Goal: Task Accomplishment & Management: Manage account settings

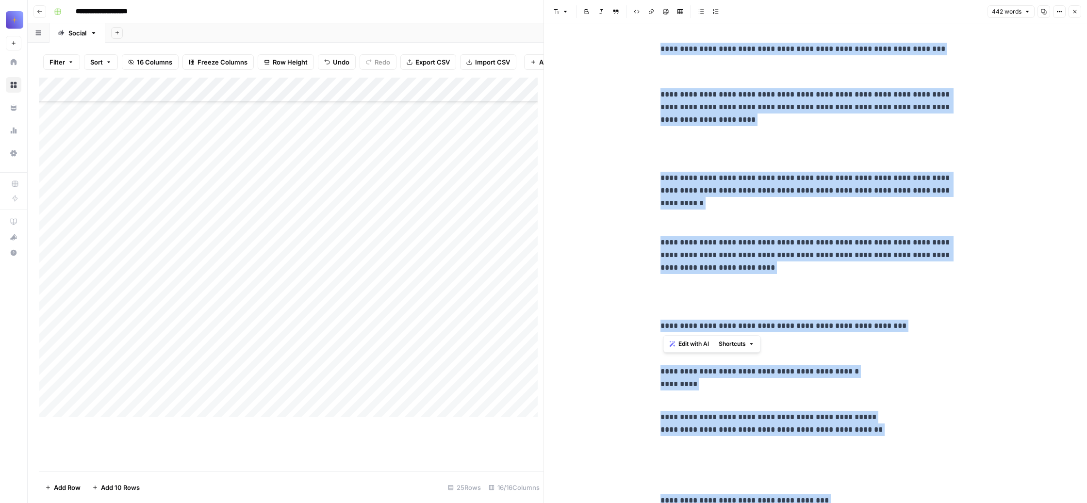
scroll to position [1309, 0]
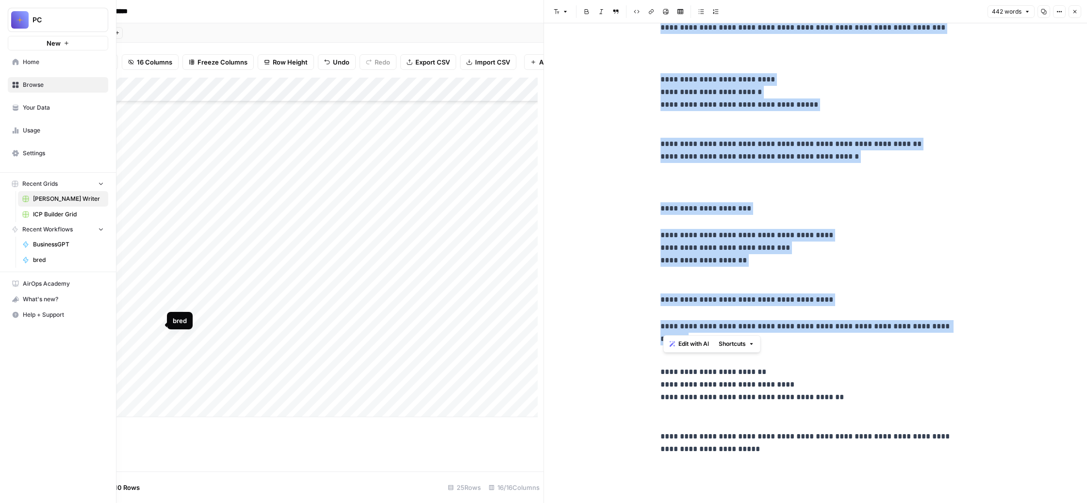
click at [70, 268] on link "bred" at bounding box center [63, 260] width 90 height 16
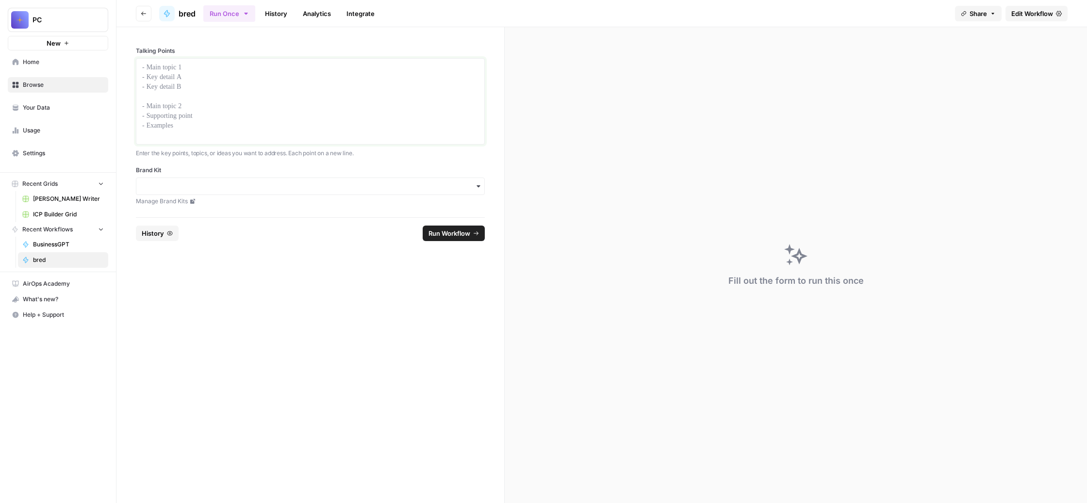
click at [262, 114] on div at bounding box center [310, 102] width 336 height 78
click at [364, 191] on input "Brand Kit" at bounding box center [310, 187] width 336 height 10
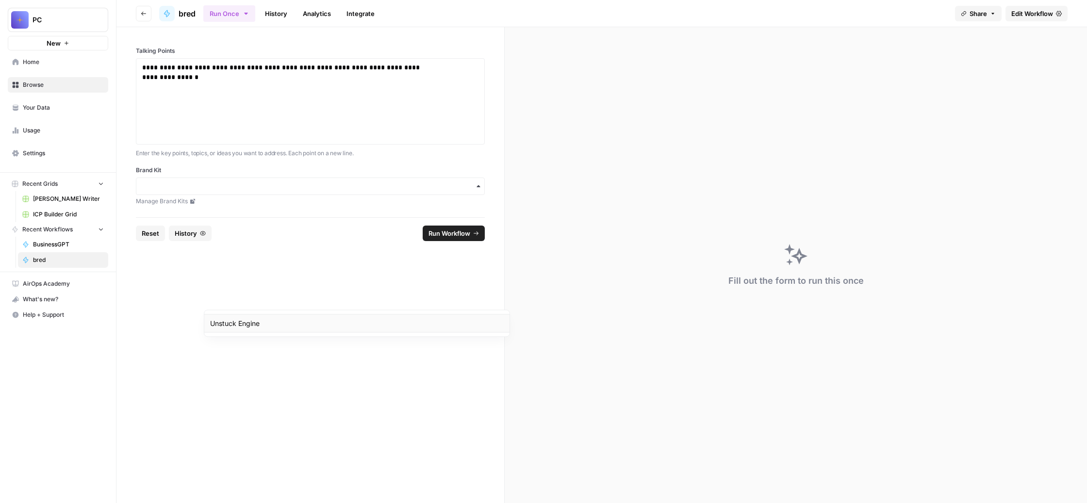
click at [331, 333] on div "Unstuck Engine" at bounding box center [356, 323] width 305 height 18
click at [470, 238] on span "Run Workflow" at bounding box center [450, 234] width 42 height 10
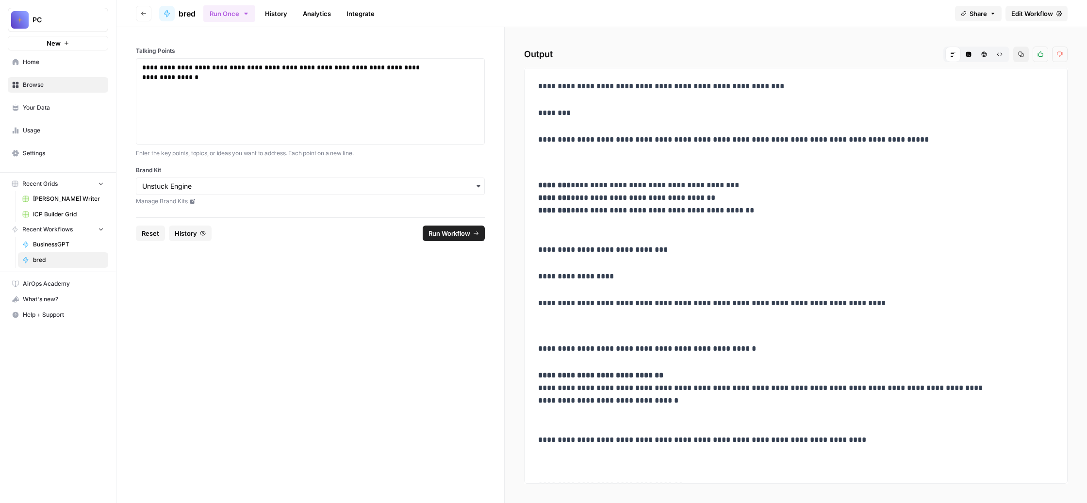
drag, startPoint x: 861, startPoint y: 444, endPoint x: 586, endPoint y: 133, distance: 414.6
copy div "**********"
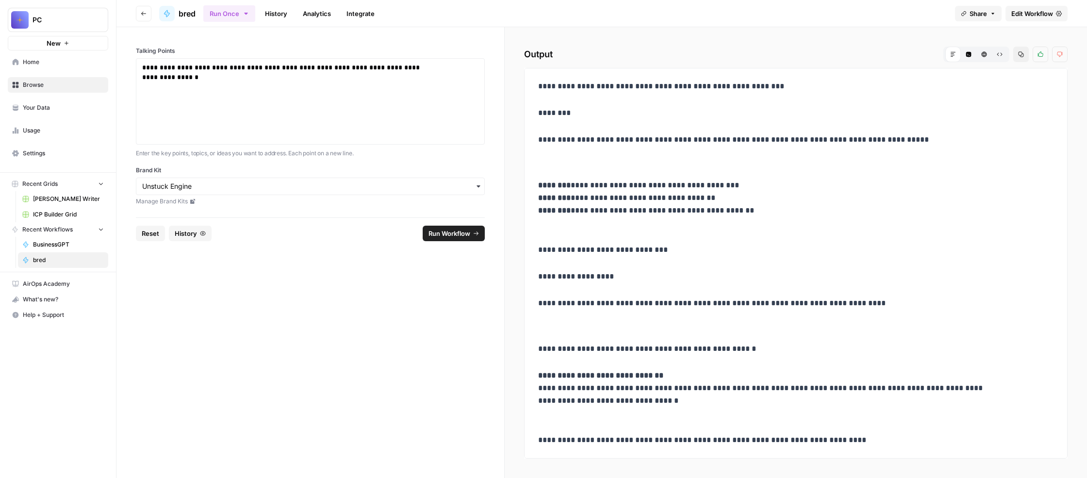
click at [53, 66] on span "Home" at bounding box center [63, 62] width 81 height 9
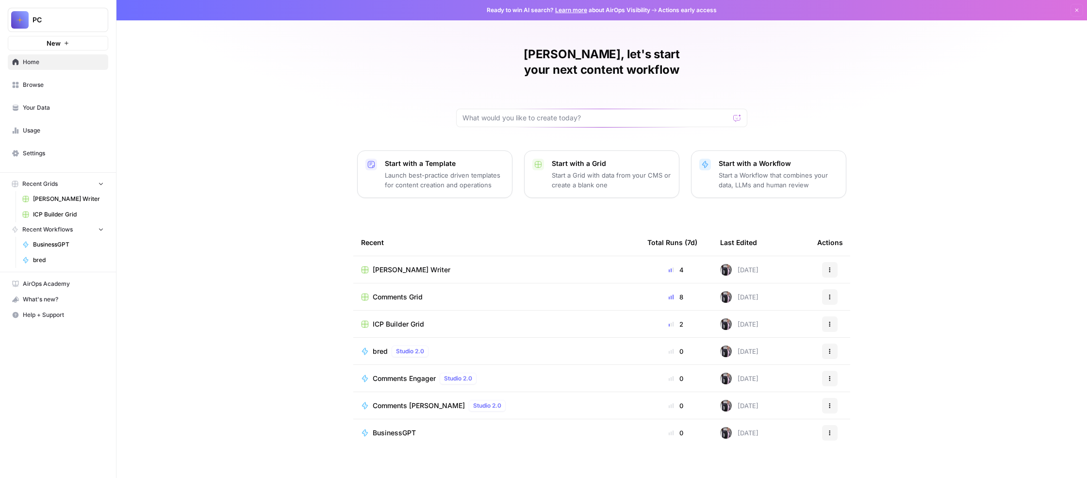
click at [83, 89] on span "Browse" at bounding box center [63, 85] width 81 height 9
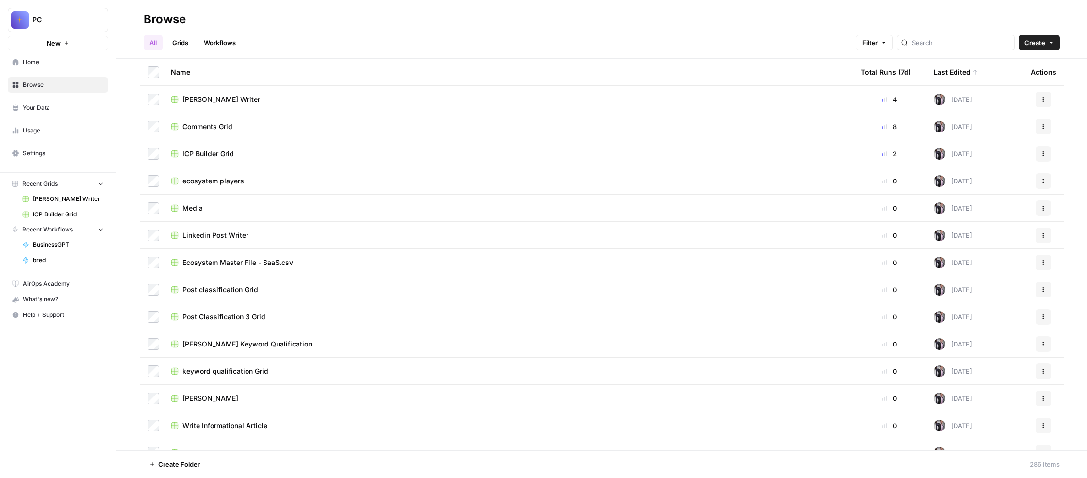
click at [293, 267] on span "Ecosystem Master File - SaaS.csv" at bounding box center [237, 263] width 111 height 10
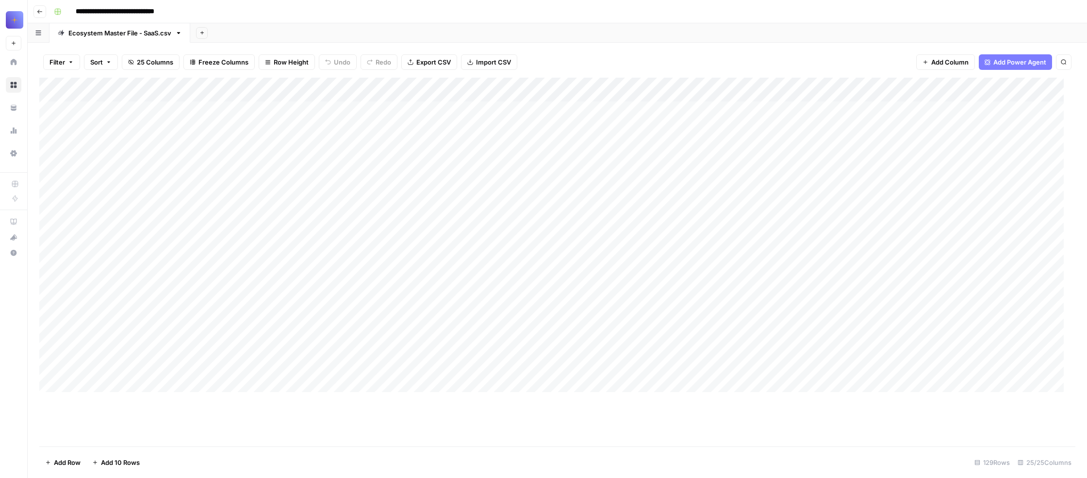
click at [189, 153] on div "Add Column" at bounding box center [551, 235] width 1024 height 314
click at [192, 163] on div "Add Column" at bounding box center [551, 235] width 1024 height 314
click at [197, 243] on div "Add Column" at bounding box center [551, 235] width 1024 height 314
click at [139, 147] on div "Add Column" at bounding box center [551, 235] width 1024 height 314
click at [134, 167] on div "Add Column" at bounding box center [551, 235] width 1024 height 314
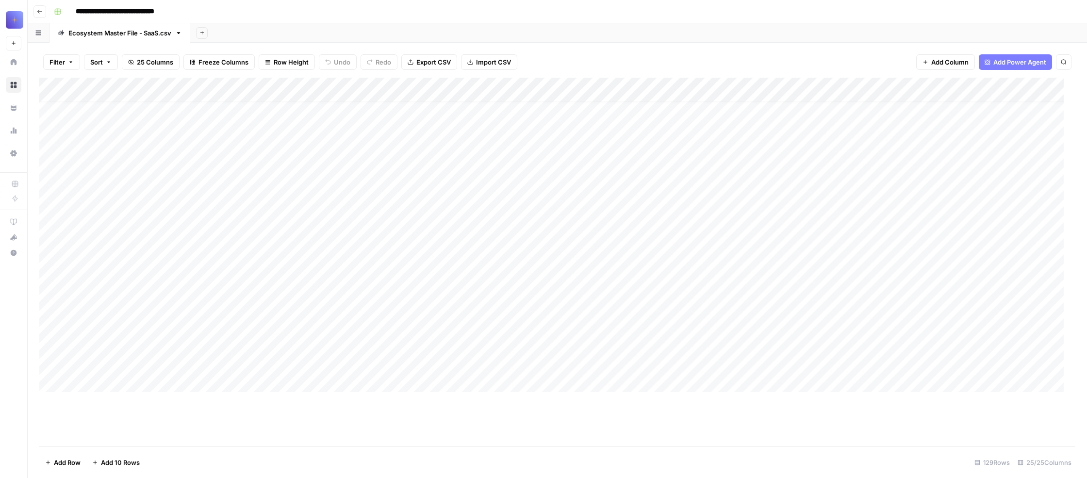
scroll to position [33, 0]
drag, startPoint x: 110, startPoint y: 297, endPoint x: 111, endPoint y: 375, distance: 78.1
click at [111, 375] on div "Add Column" at bounding box center [551, 235] width 1024 height 314
drag, startPoint x: 119, startPoint y: 306, endPoint x: 134, endPoint y: 291, distance: 22.0
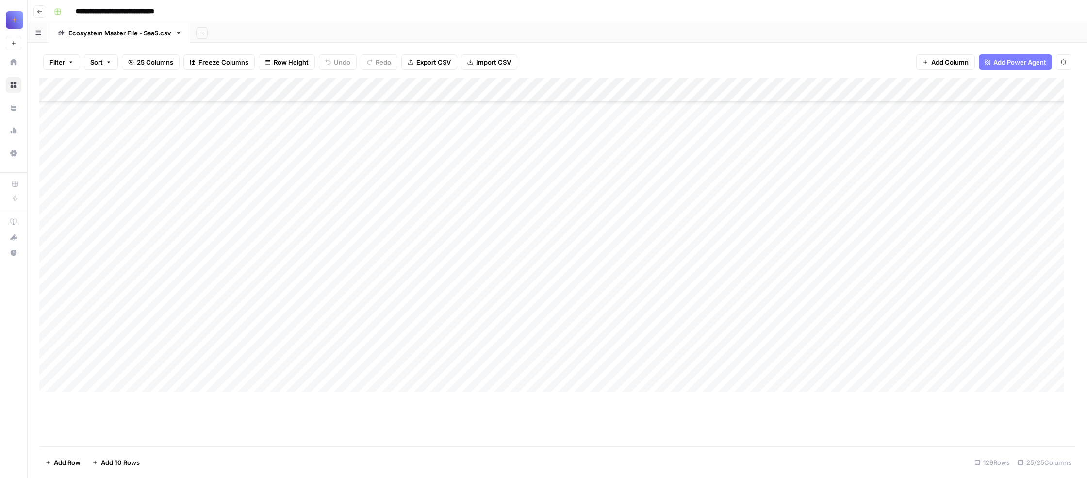
click at [134, 291] on div "Add Column" at bounding box center [551, 235] width 1024 height 314
drag, startPoint x: 125, startPoint y: 309, endPoint x: 126, endPoint y: 337, distance: 28.2
click at [126, 337] on div "Add Column" at bounding box center [551, 235] width 1024 height 314
click at [198, 325] on div "Add Column" at bounding box center [551, 235] width 1024 height 314
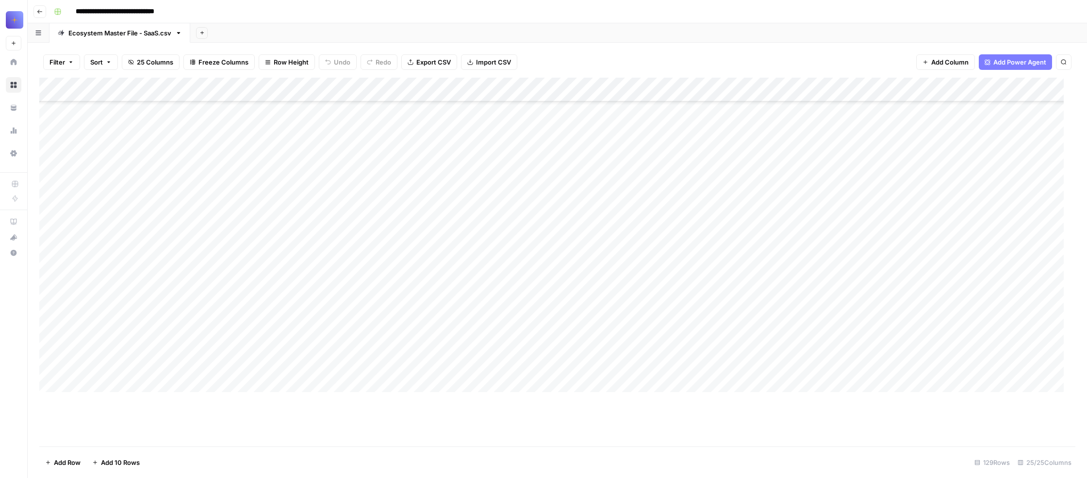
scroll to position [640, 0]
click at [199, 318] on div "Add Column" at bounding box center [551, 235] width 1024 height 314
click at [186, 242] on div "Add Column" at bounding box center [551, 235] width 1024 height 314
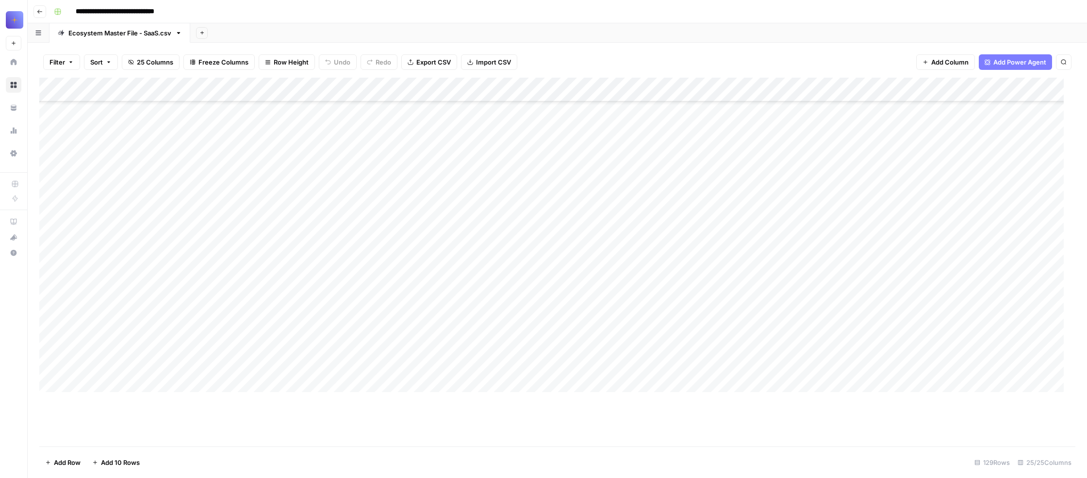
click at [202, 264] on div "Add Column" at bounding box center [551, 235] width 1024 height 314
click at [195, 333] on div "Add Column" at bounding box center [551, 235] width 1024 height 314
click at [198, 327] on div "Add Column" at bounding box center [551, 235] width 1024 height 314
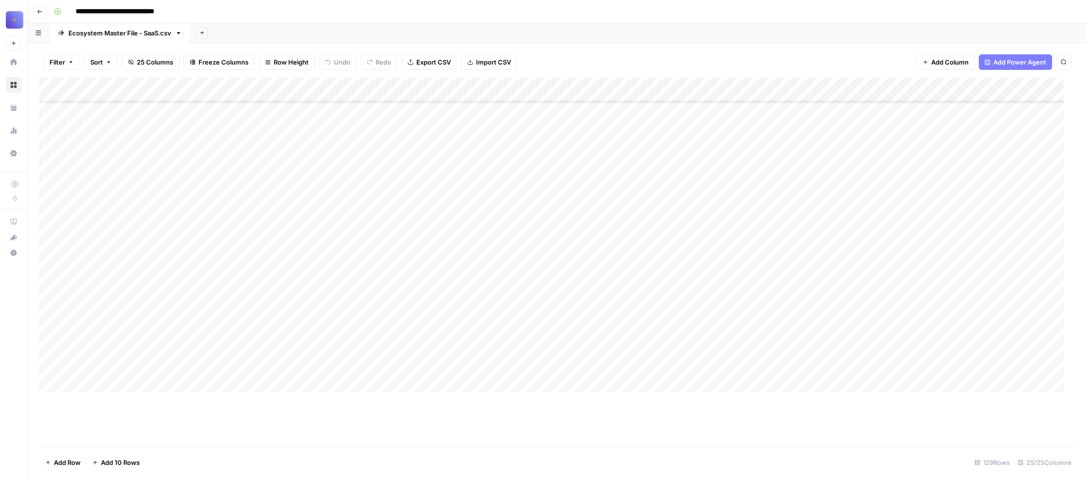
click at [206, 239] on div "Add Column" at bounding box center [551, 235] width 1024 height 314
click at [209, 262] on div "Add Column" at bounding box center [551, 235] width 1024 height 314
click at [207, 274] on div "Add Column" at bounding box center [551, 235] width 1024 height 314
click at [212, 291] on div "Add Column" at bounding box center [551, 235] width 1024 height 314
click at [211, 306] on div "Add Column" at bounding box center [551, 235] width 1024 height 314
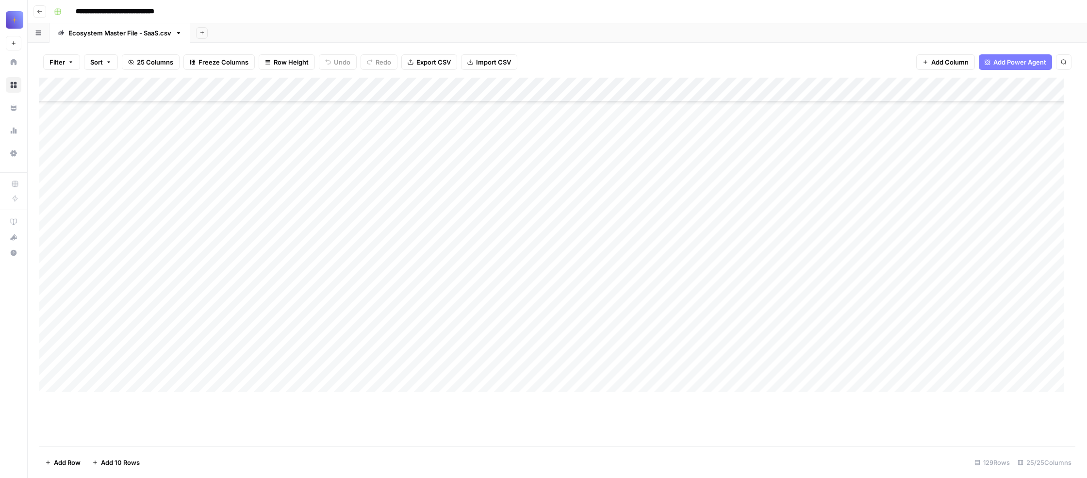
scroll to position [901, 0]
click at [197, 300] on div "Add Column" at bounding box center [551, 235] width 1024 height 314
click at [195, 293] on div "Add Column" at bounding box center [551, 235] width 1024 height 314
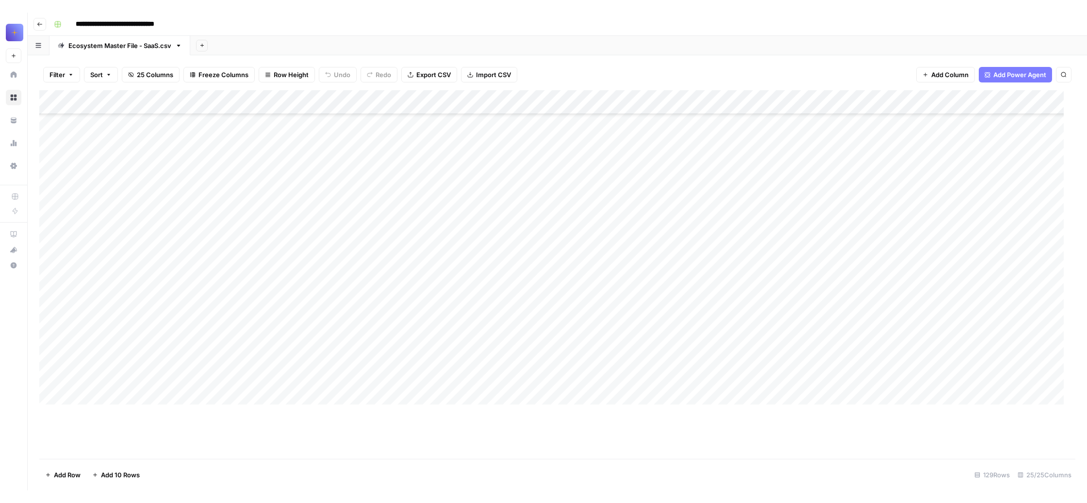
scroll to position [0, 0]
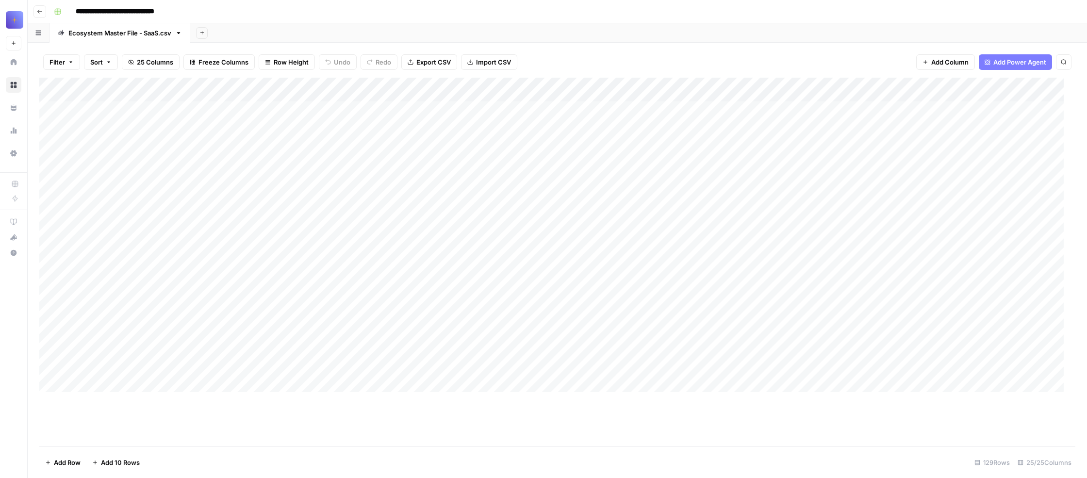
click at [408, 126] on div "Add Column" at bounding box center [551, 235] width 1024 height 314
click at [413, 232] on span "Edit Workflow" at bounding box center [402, 228] width 85 height 10
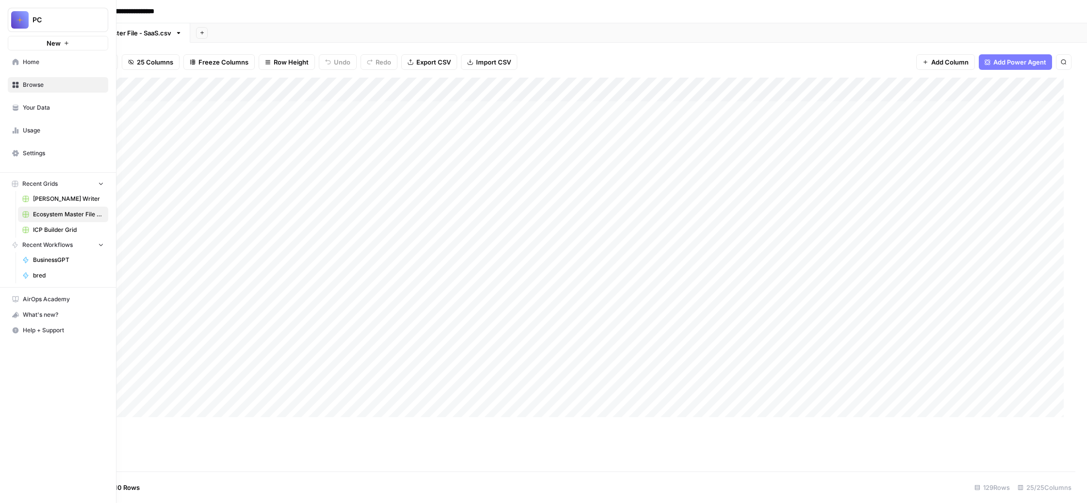
click at [61, 158] on span "Settings" at bounding box center [63, 153] width 81 height 9
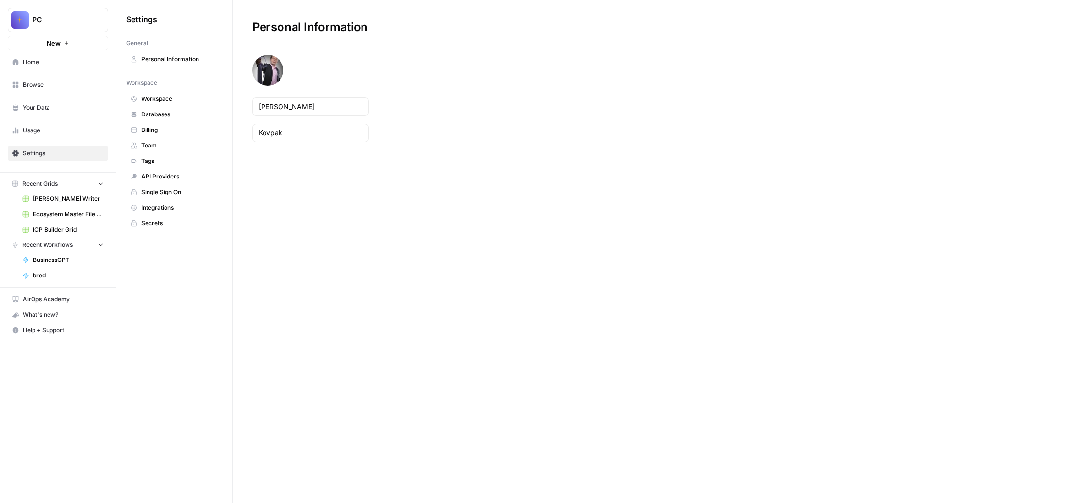
click at [218, 150] on span "Team" at bounding box center [179, 145] width 77 height 9
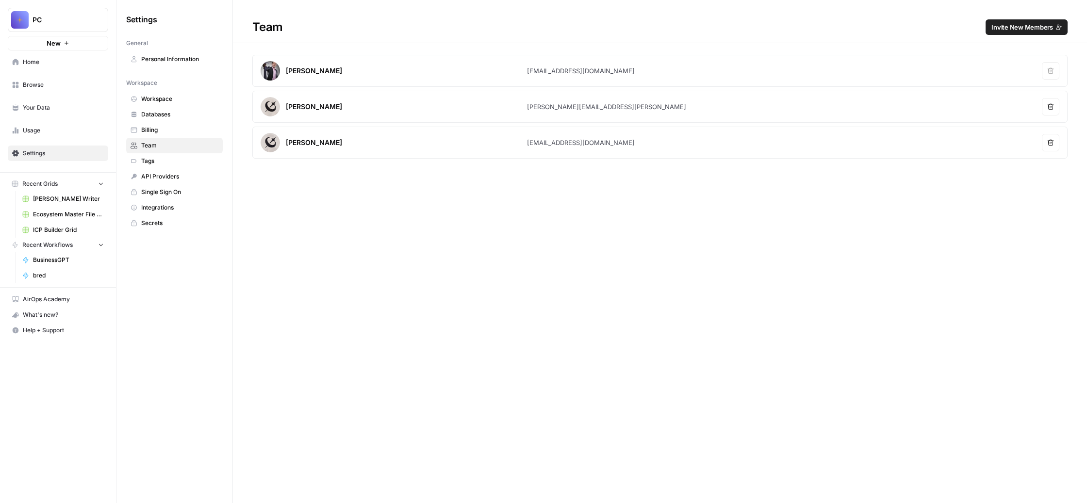
click at [1009, 32] on span "Invite New Members" at bounding box center [1022, 27] width 62 height 10
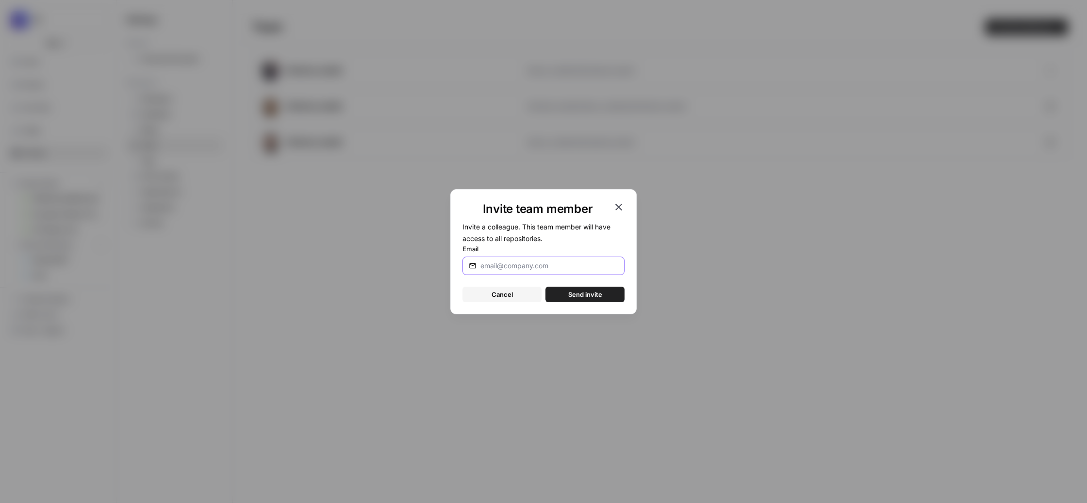
click at [503, 271] on input "Email" at bounding box center [549, 266] width 138 height 10
paste input "[PERSON_NAME][EMAIL_ADDRESS][DOMAIN_NAME]"
type input "[PERSON_NAME][EMAIL_ADDRESS][DOMAIN_NAME]"
click at [600, 299] on span "Send invite" at bounding box center [585, 295] width 34 height 10
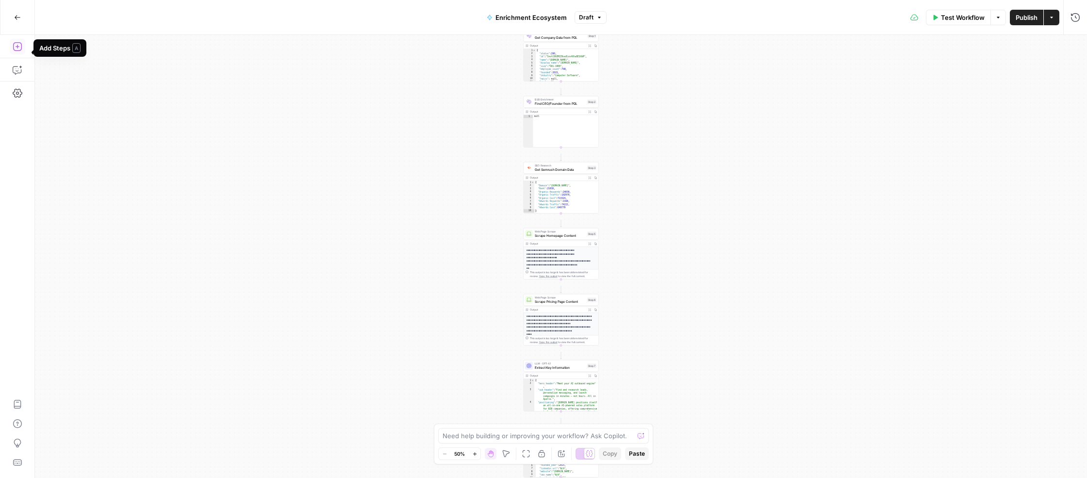
click at [18, 51] on icon "button" at bounding box center [18, 47] width 10 height 10
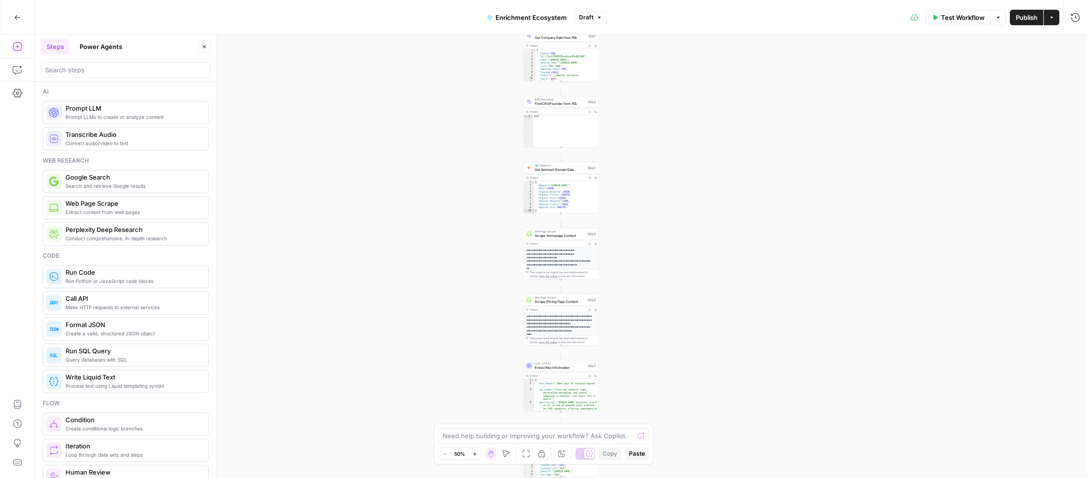
click at [128, 53] on button "Power Agents" at bounding box center [101, 47] width 54 height 16
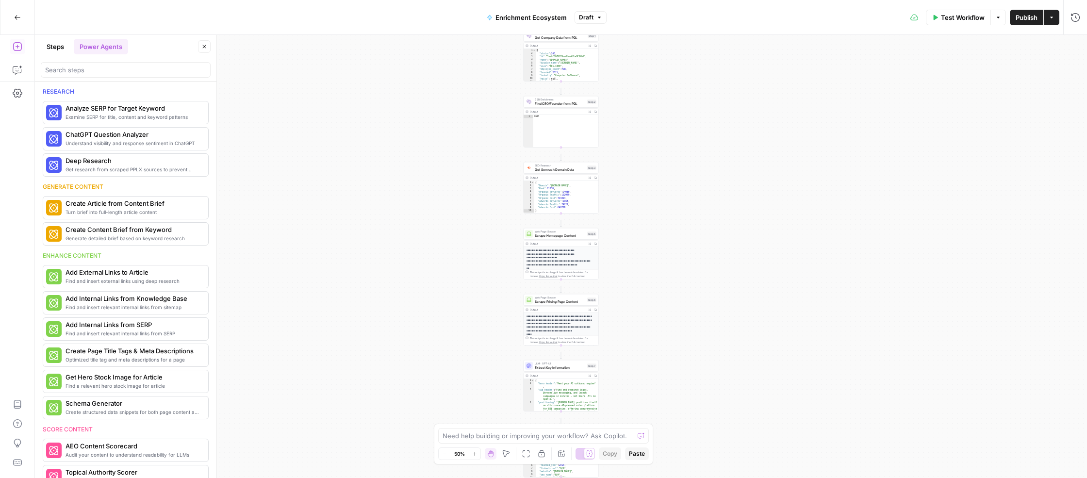
click at [58, 48] on button "Steps" at bounding box center [55, 47] width 29 height 16
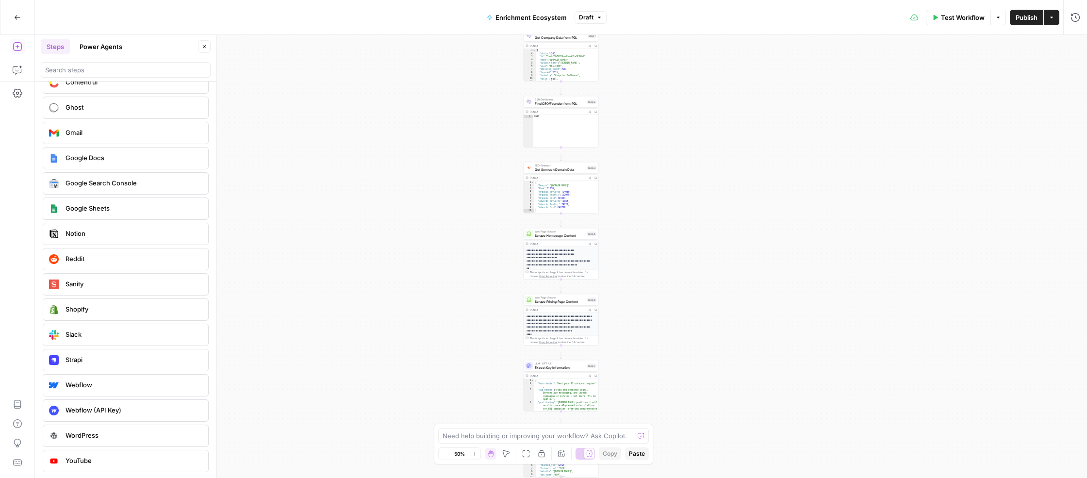
scroll to position [2799, 0]
click at [17, 13] on button "Go Back" at bounding box center [17, 17] width 17 height 17
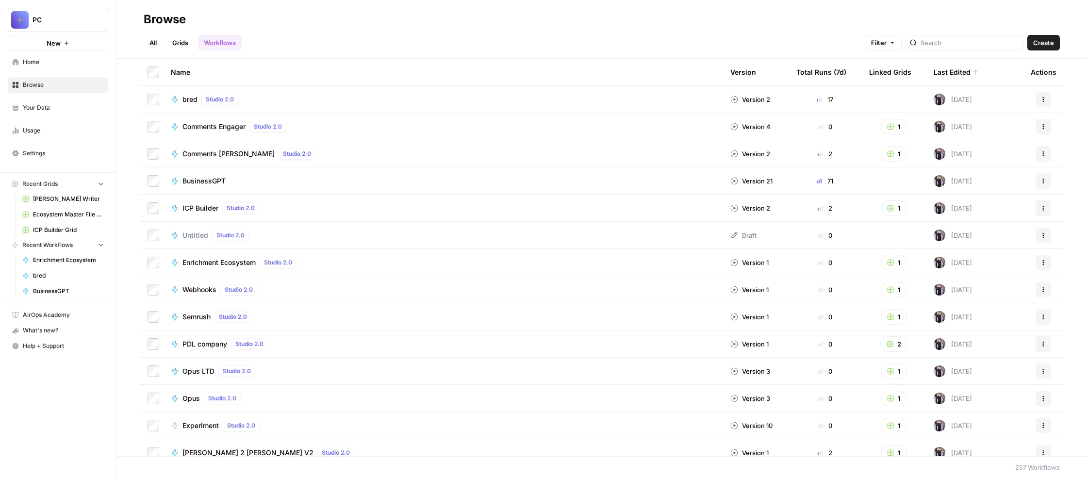
click at [163, 46] on link "All" at bounding box center [153, 43] width 19 height 16
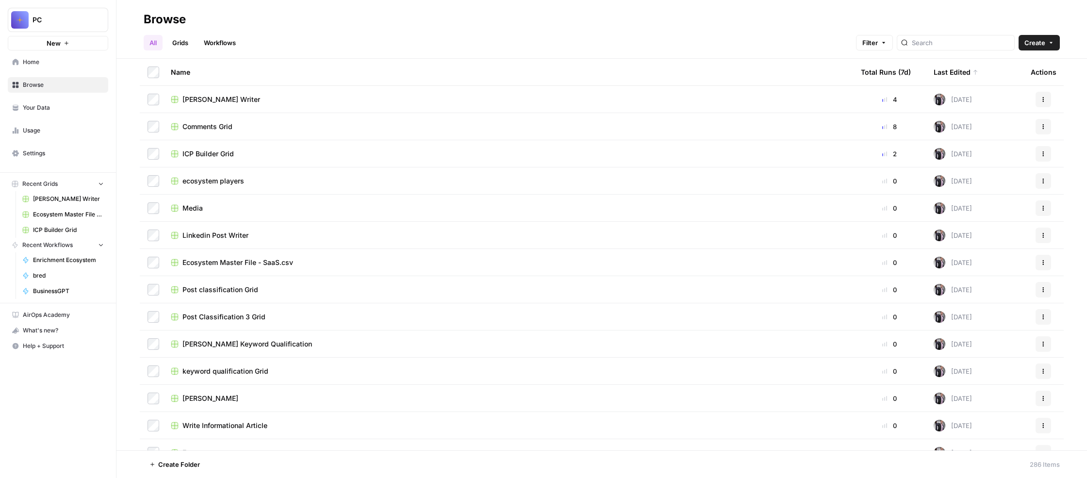
click at [244, 186] on span "ecosystem players" at bounding box center [213, 181] width 62 height 10
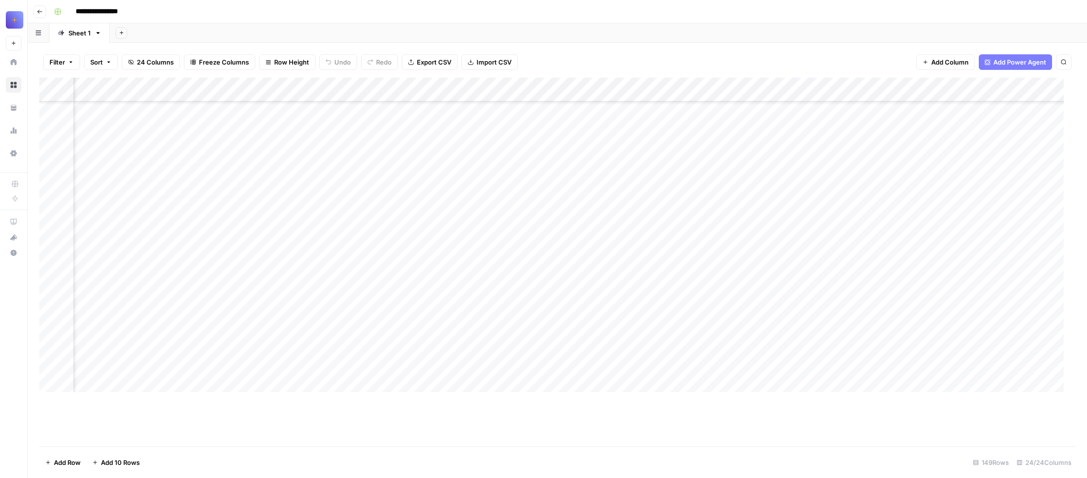
scroll to position [1961, 0]
click at [232, 127] on div "Add Column" at bounding box center [551, 235] width 1024 height 314
drag, startPoint x: 262, startPoint y: 163, endPoint x: 168, endPoint y: 161, distance: 93.7
click at [168, 161] on div "PDL company Run Workflow Schedule Configure Inputs Edit Workflow Switch Version…" at bounding box center [224, 229] width 116 height 171
click at [231, 149] on div "Add Column" at bounding box center [551, 235] width 1024 height 314
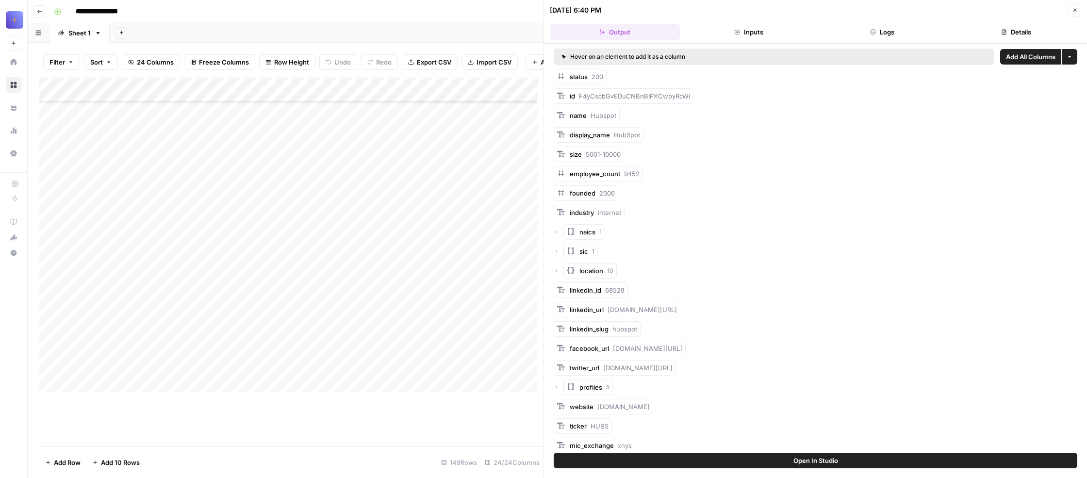
click at [768, 40] on button "Inputs" at bounding box center [749, 32] width 130 height 16
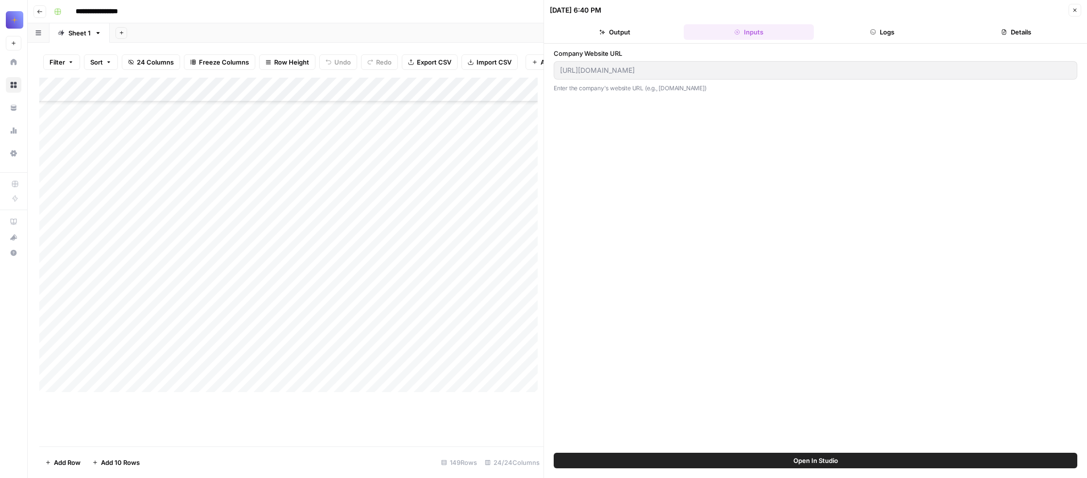
click at [613, 40] on button "Output" at bounding box center [615, 32] width 130 height 16
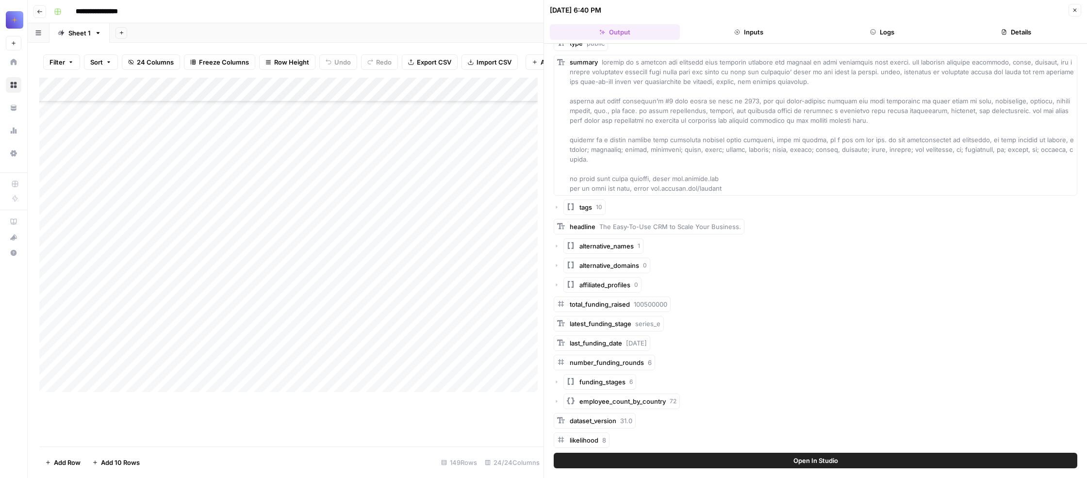
scroll to position [704, 0]
click at [232, 128] on div "Add Column" at bounding box center [288, 235] width 498 height 314
click at [230, 65] on div "Filter Sort 24 Columns Freeze Columns Row Height Undo Redo Export CSV Import CS…" at bounding box center [286, 260] width 516 height 435
click at [1072, 13] on icon "button" at bounding box center [1075, 10] width 6 height 6
